Goal: Check status: Check status

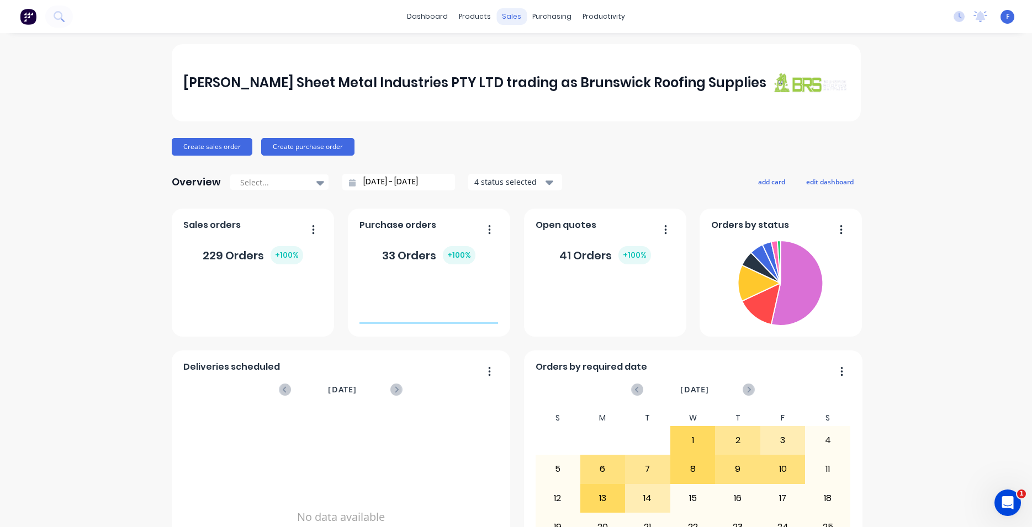
click at [516, 17] on div "sales" at bounding box center [511, 16] width 30 height 17
click at [543, 77] on div "Customers" at bounding box center [546, 75] width 40 height 10
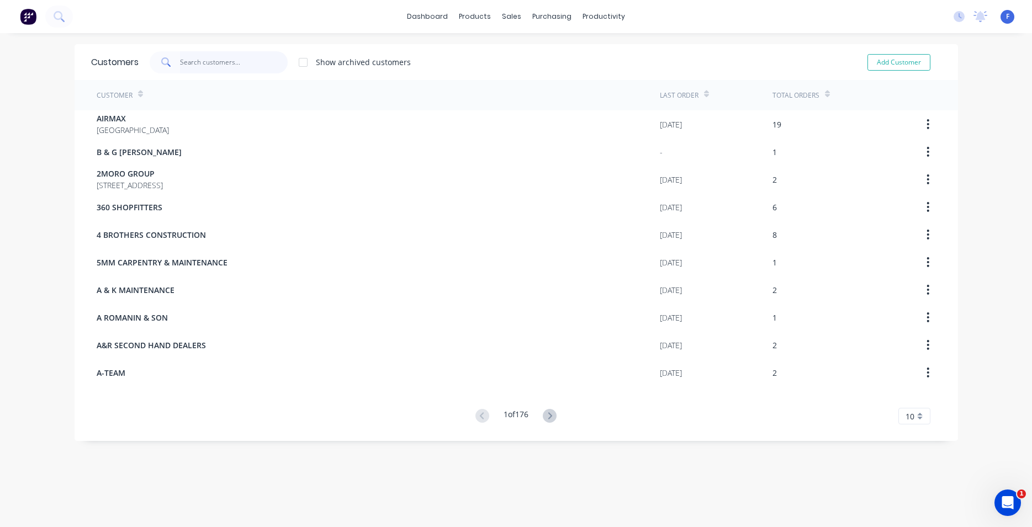
click at [224, 70] on input "text" at bounding box center [234, 62] width 108 height 22
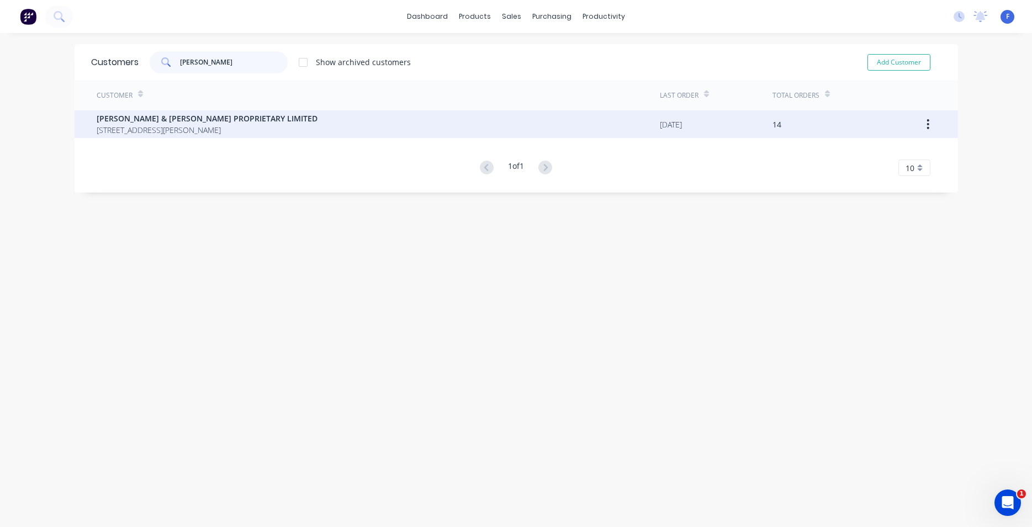
type input "[PERSON_NAME]"
click at [260, 130] on span "[STREET_ADDRESS][PERSON_NAME]" at bounding box center [207, 130] width 221 height 12
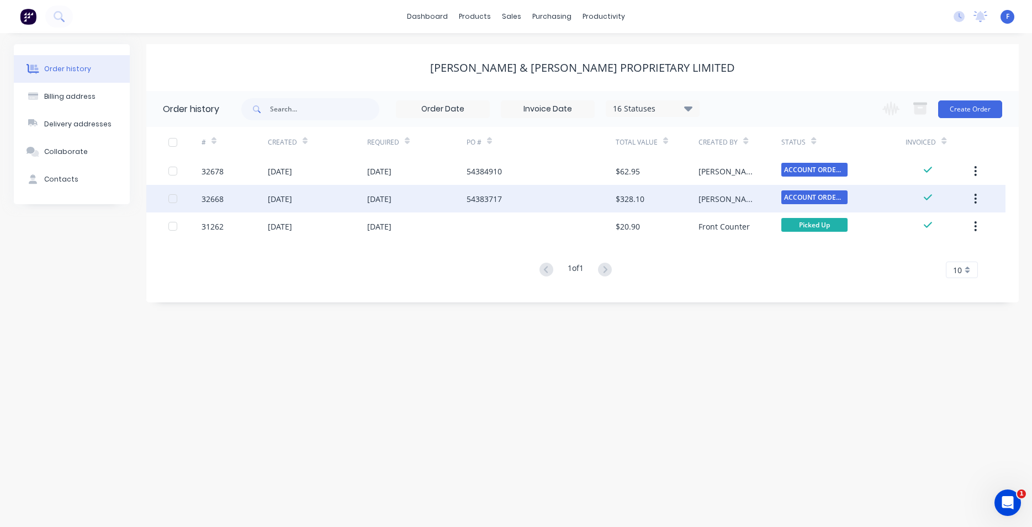
click at [568, 198] on div "54383717" at bounding box center [540, 199] width 149 height 28
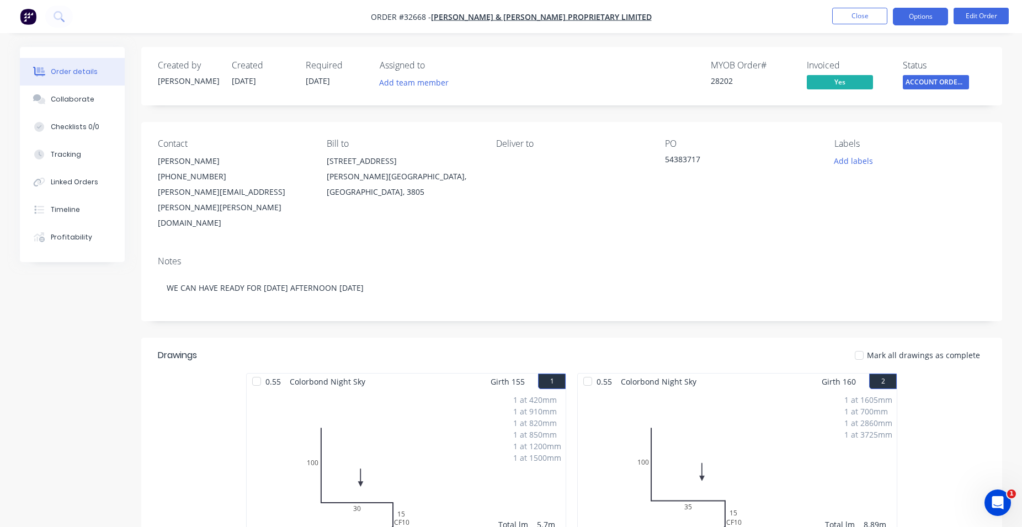
click at [939, 19] on button "Options" at bounding box center [920, 17] width 55 height 18
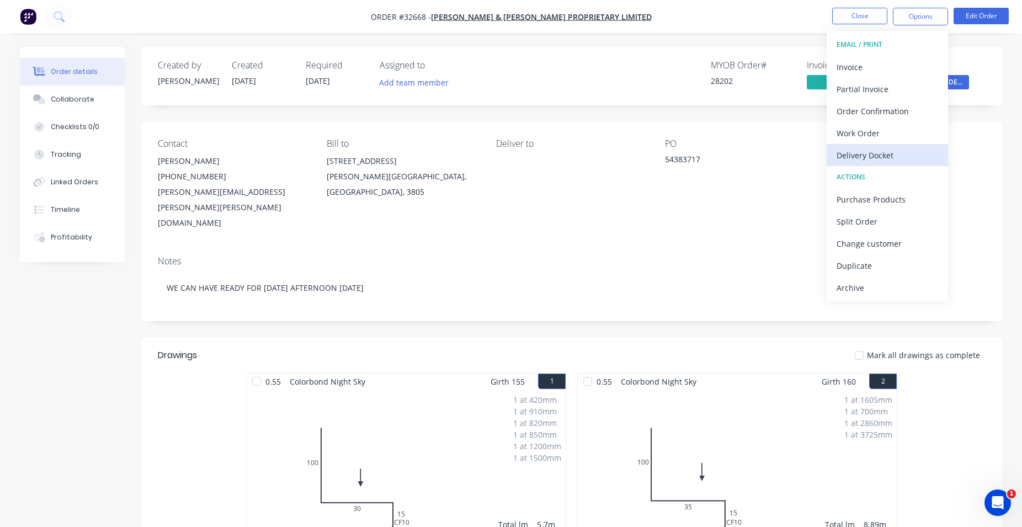
click at [872, 156] on div "Delivery Docket" at bounding box center [888, 155] width 102 height 16
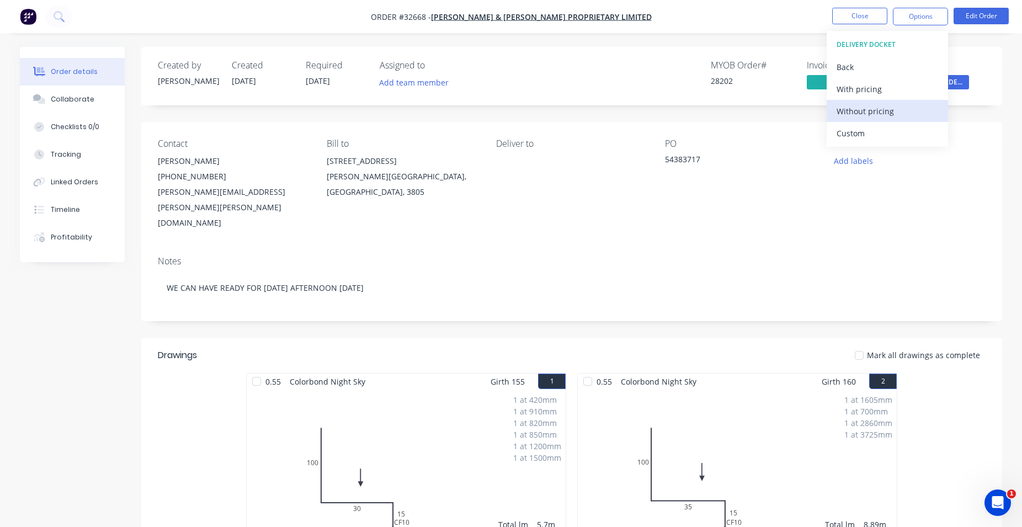
click at [874, 112] on div "Without pricing" at bounding box center [888, 111] width 102 height 16
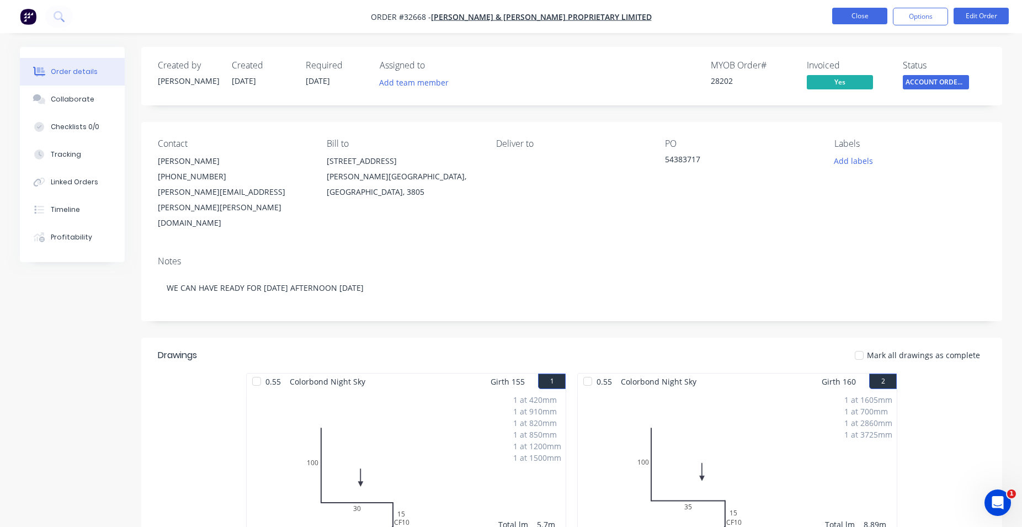
click at [871, 15] on button "Close" at bounding box center [860, 16] width 55 height 17
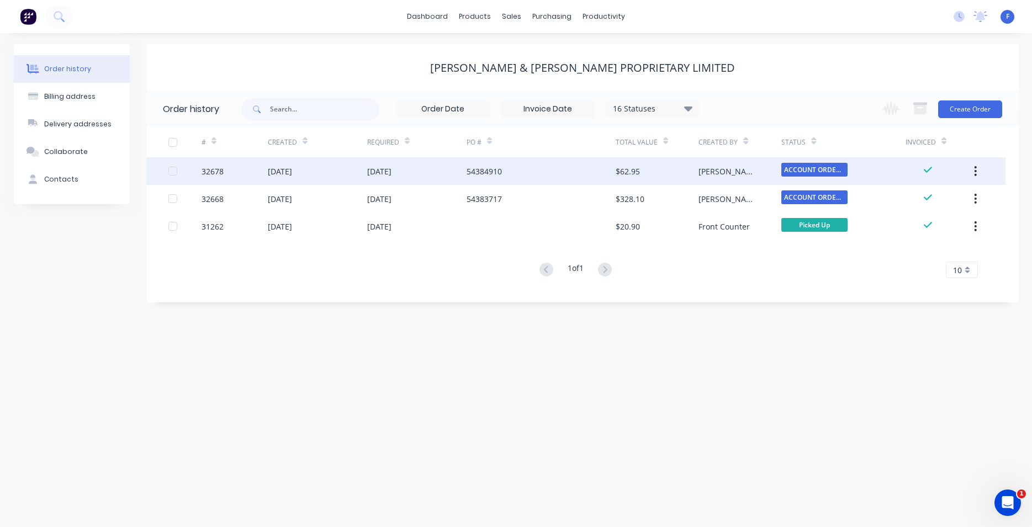
click at [480, 169] on div "54384910" at bounding box center [483, 172] width 35 height 12
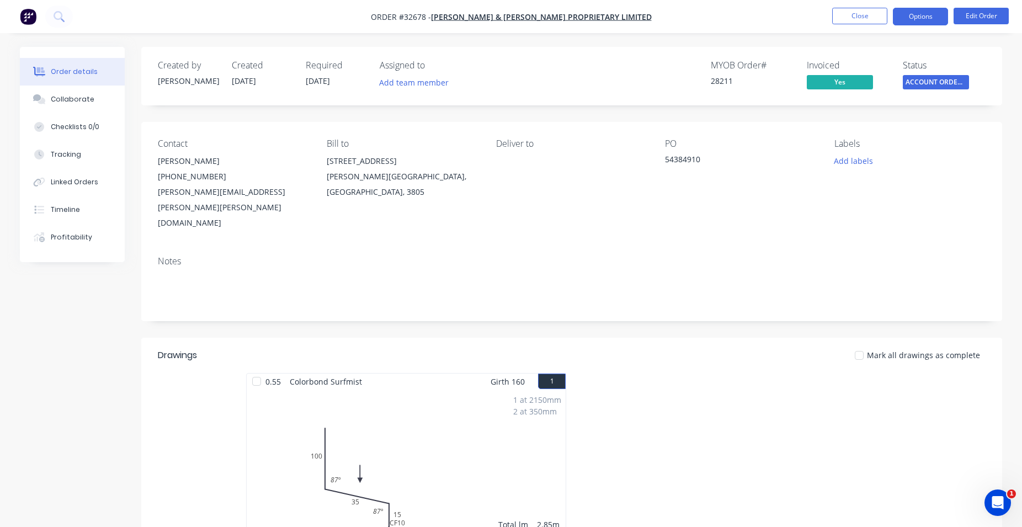
click at [903, 18] on button "Options" at bounding box center [920, 17] width 55 height 18
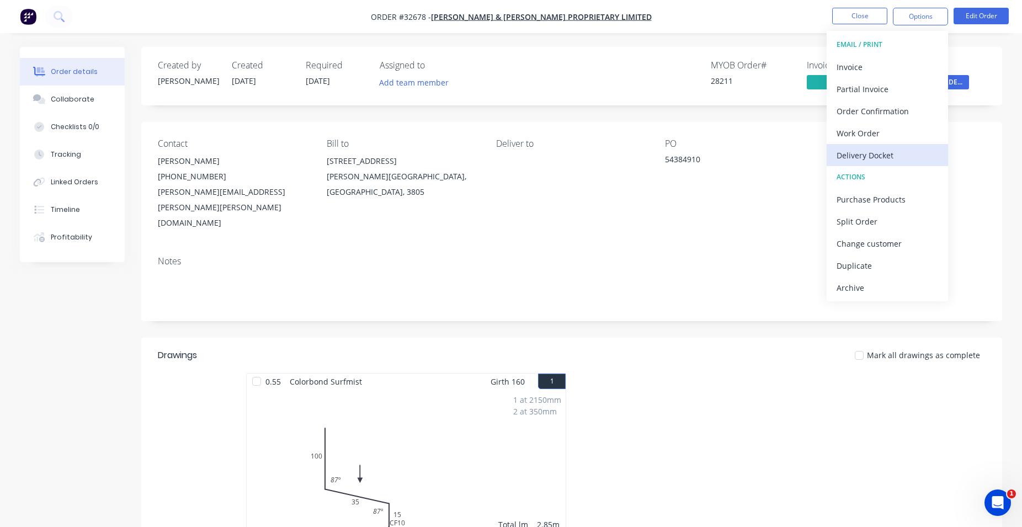
click at [887, 158] on div "Delivery Docket" at bounding box center [888, 155] width 102 height 16
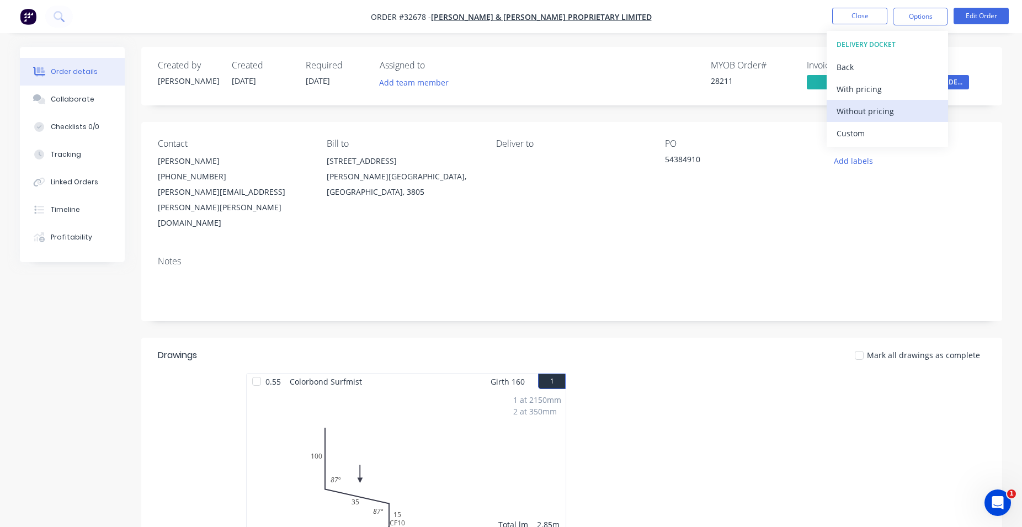
click at [873, 112] on div "Without pricing" at bounding box center [888, 111] width 102 height 16
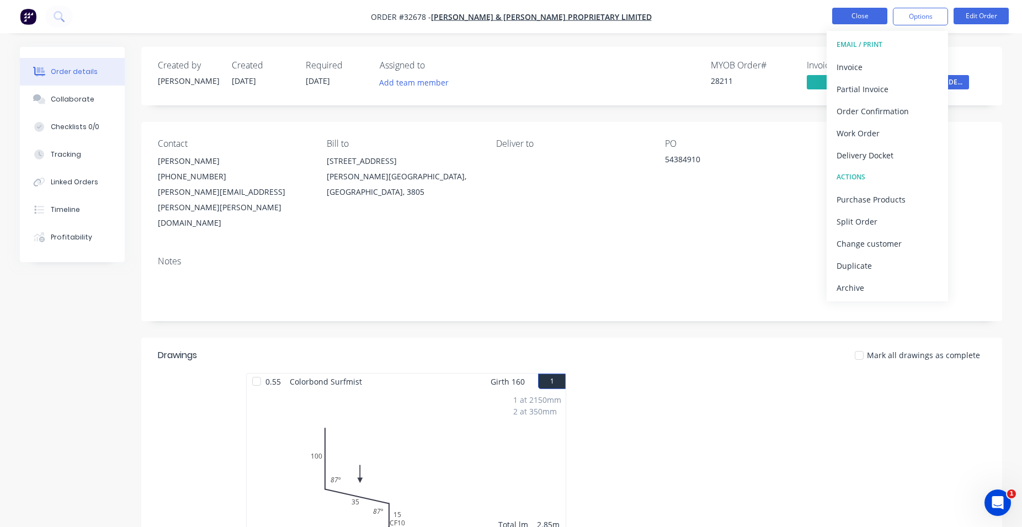
click at [868, 16] on button "Close" at bounding box center [860, 16] width 55 height 17
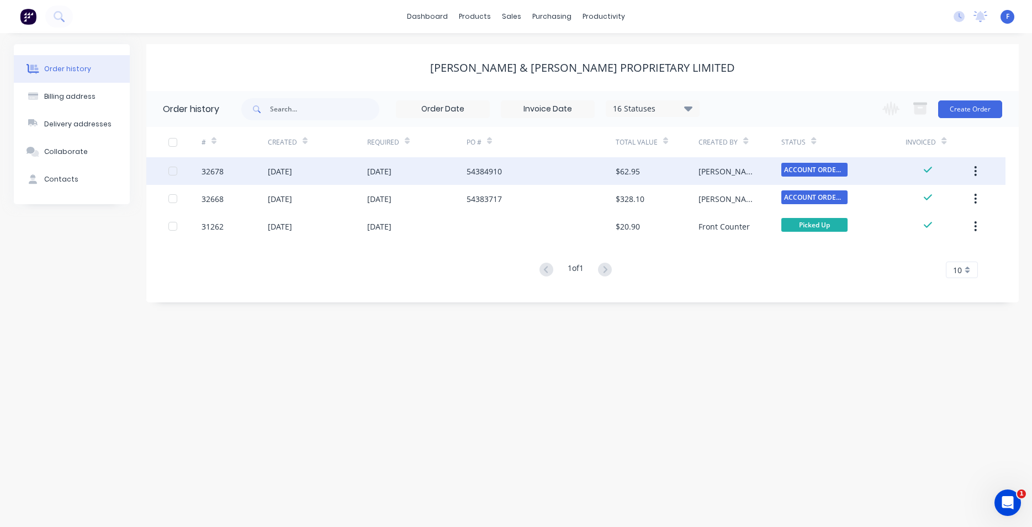
click at [847, 174] on span "ACCOUNT ORDERS ..." at bounding box center [814, 170] width 66 height 14
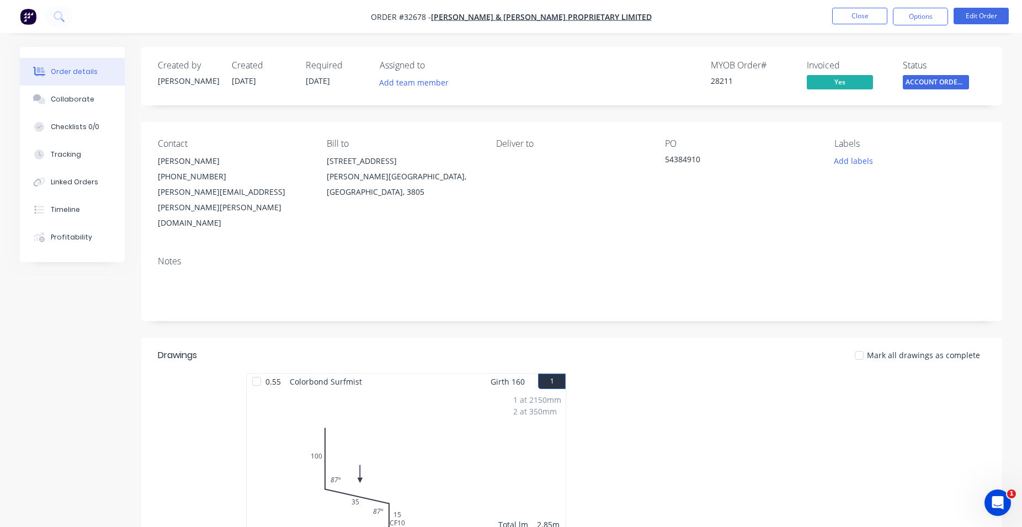
click at [916, 86] on span "ACCOUNT ORDERS ..." at bounding box center [936, 82] width 66 height 14
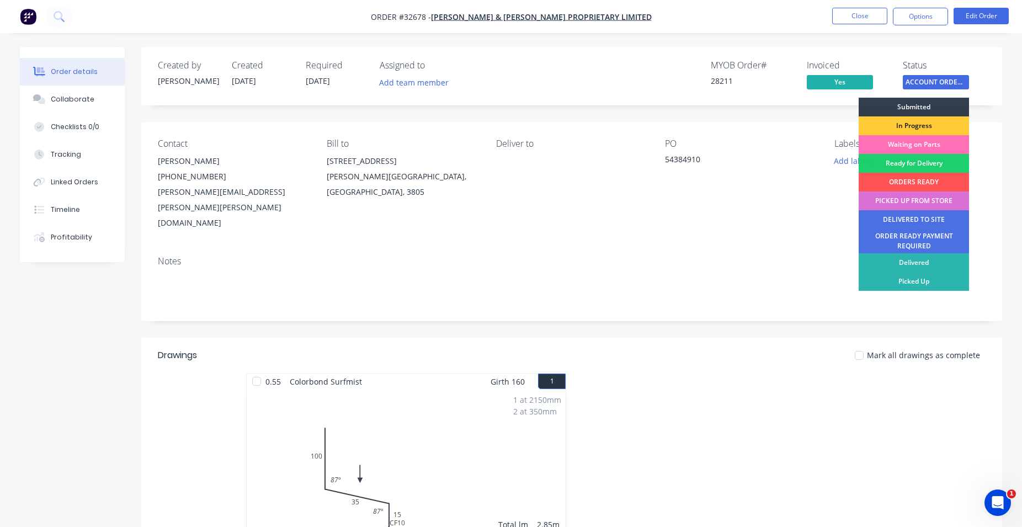
click at [920, 199] on div "PICKED UP FROM STORE" at bounding box center [914, 201] width 110 height 19
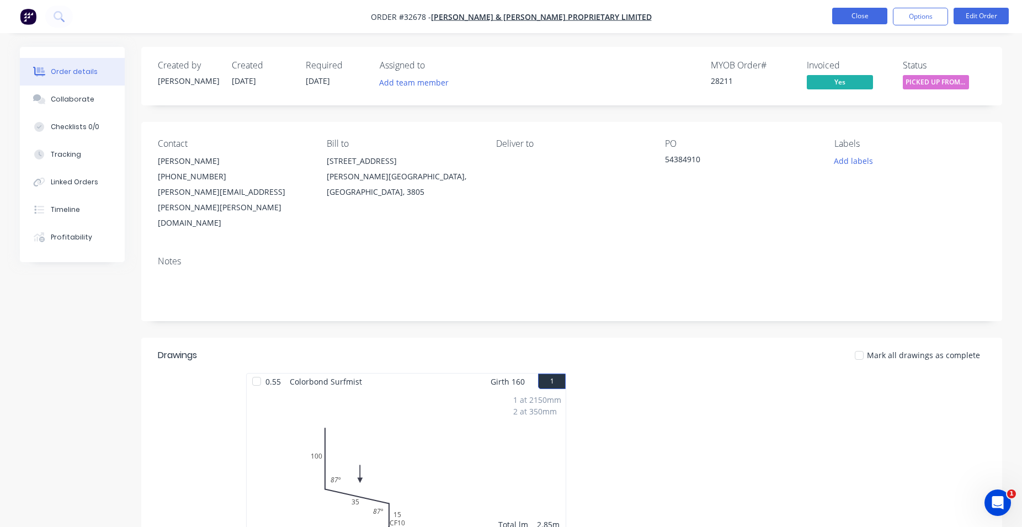
click at [860, 14] on button "Close" at bounding box center [860, 16] width 55 height 17
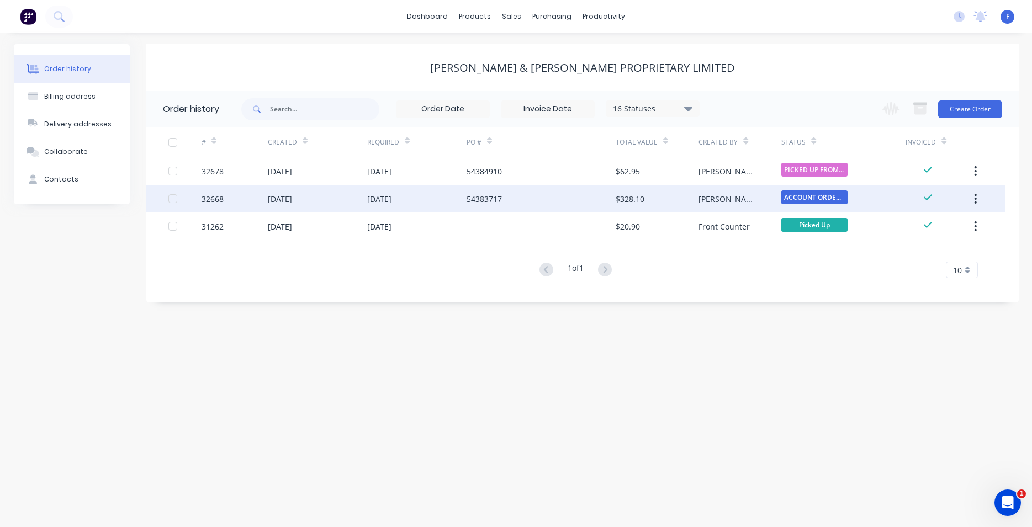
click at [826, 196] on span "ACCOUNT ORDERS ..." at bounding box center [814, 197] width 66 height 14
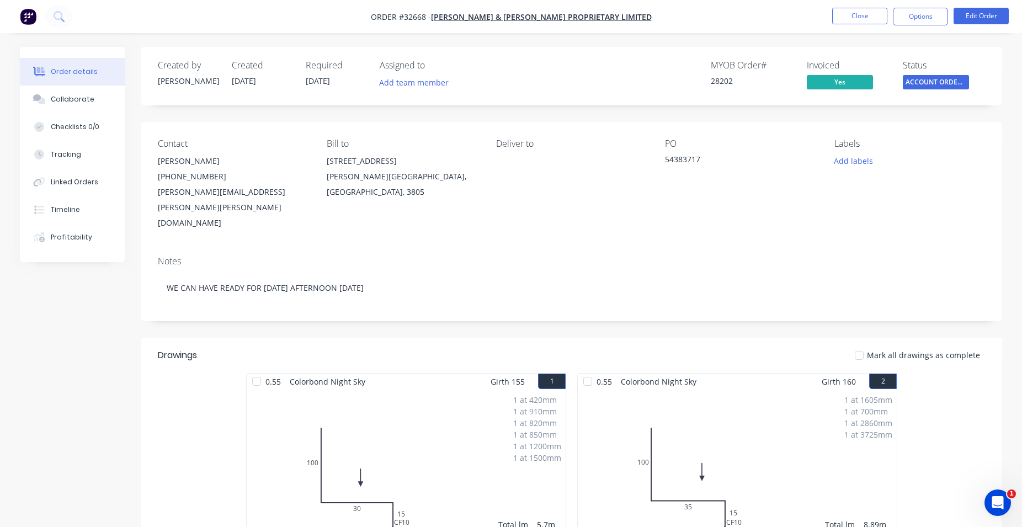
click at [940, 84] on span "ACCOUNT ORDERS ..." at bounding box center [936, 82] width 66 height 14
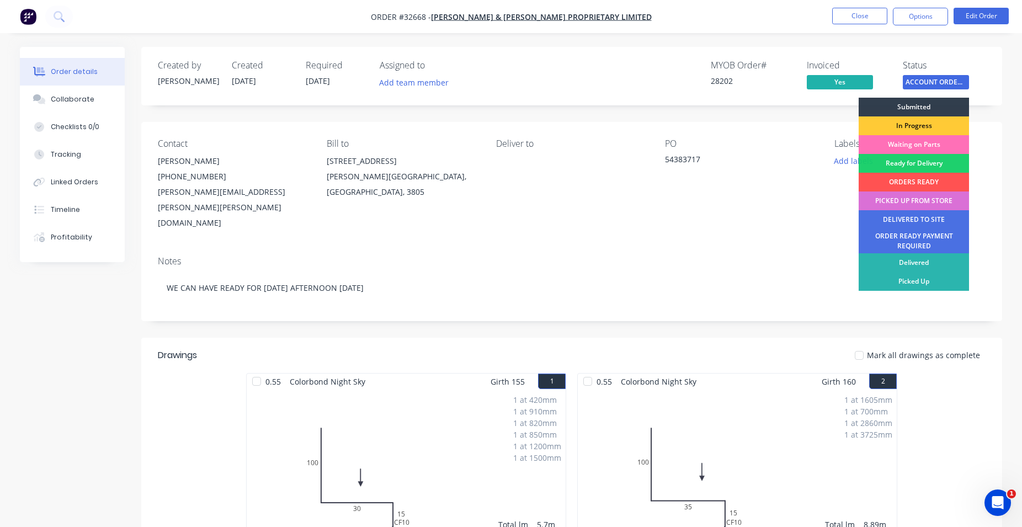
click at [924, 203] on div "PICKED UP FROM STORE" at bounding box center [914, 201] width 110 height 19
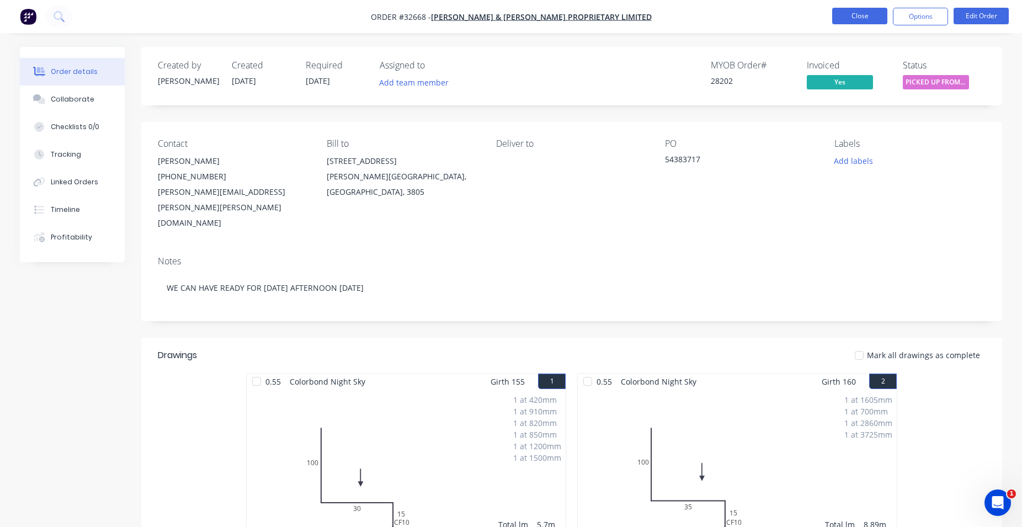
click at [860, 18] on button "Close" at bounding box center [860, 16] width 55 height 17
